Goal: Find specific page/section

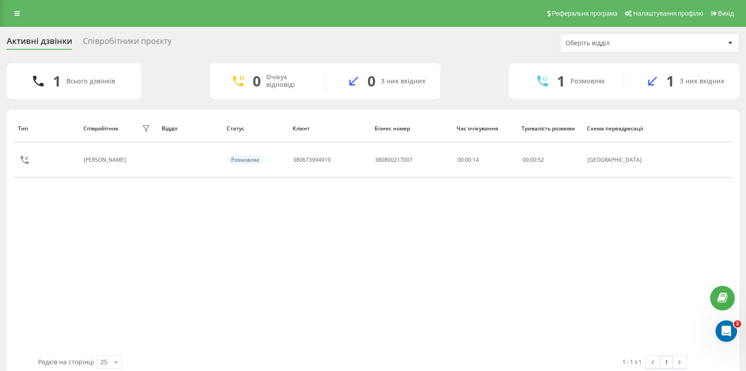
click at [121, 42] on div "Співробітники проєкту" at bounding box center [127, 43] width 89 height 14
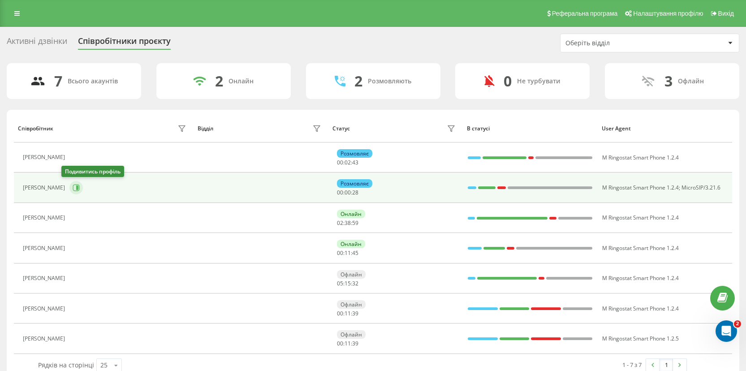
click at [73, 185] on icon at bounding box center [76, 188] width 7 height 7
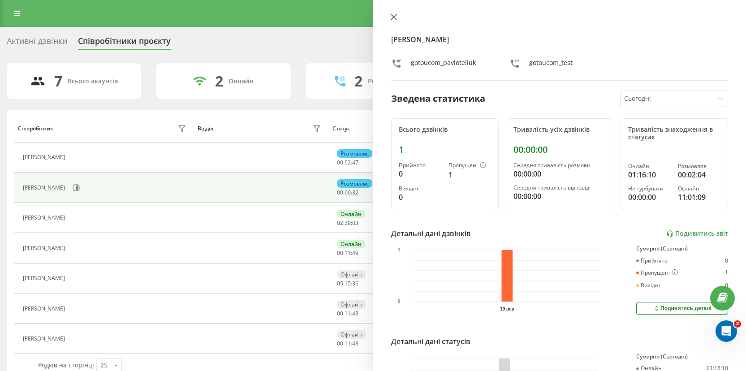
click at [391, 15] on icon at bounding box center [393, 16] width 5 height 5
